Goal: Navigation & Orientation: Find specific page/section

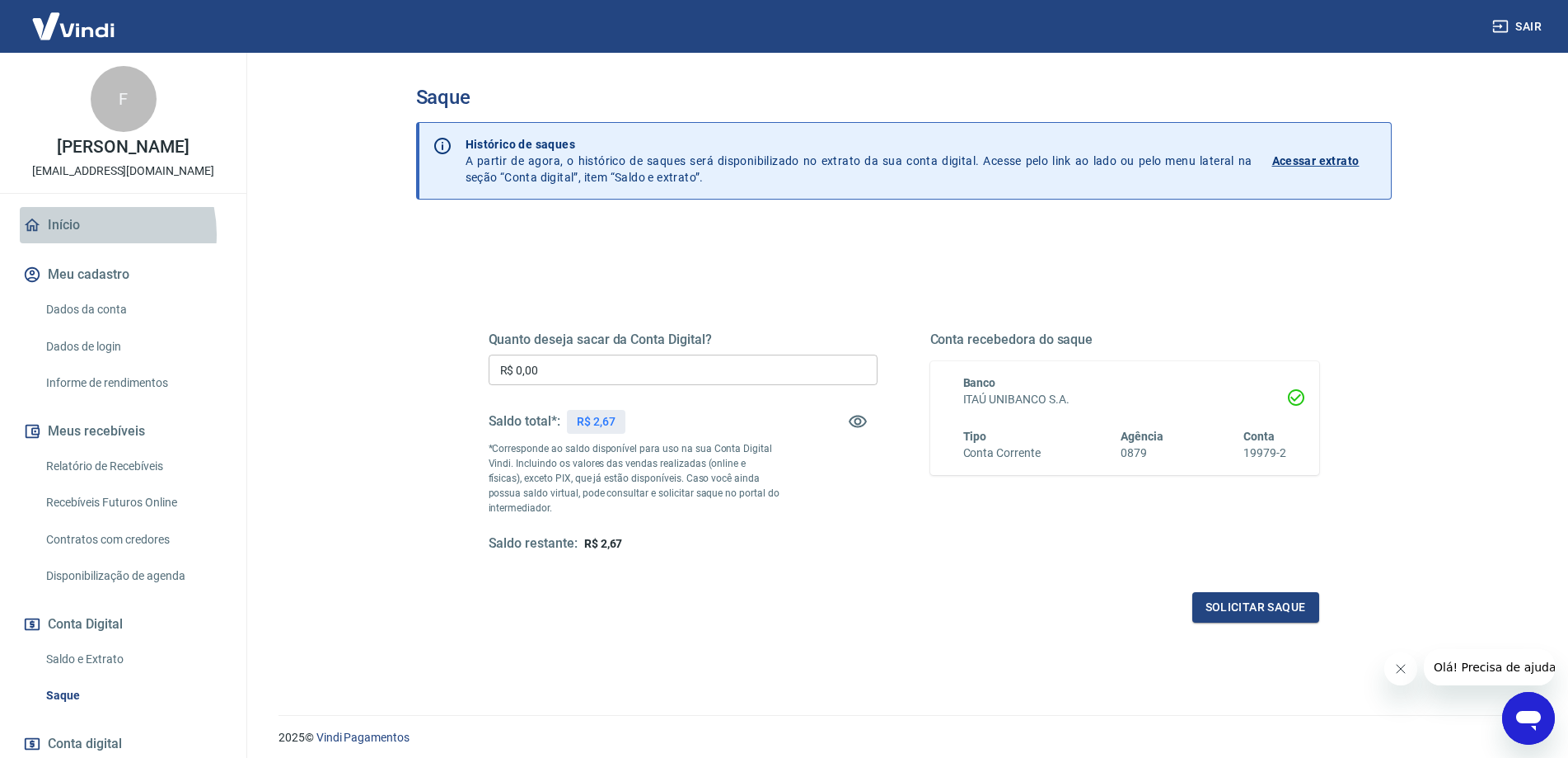
click at [86, 234] on link "Início" at bounding box center [123, 225] width 207 height 37
